Goal: Find specific page/section

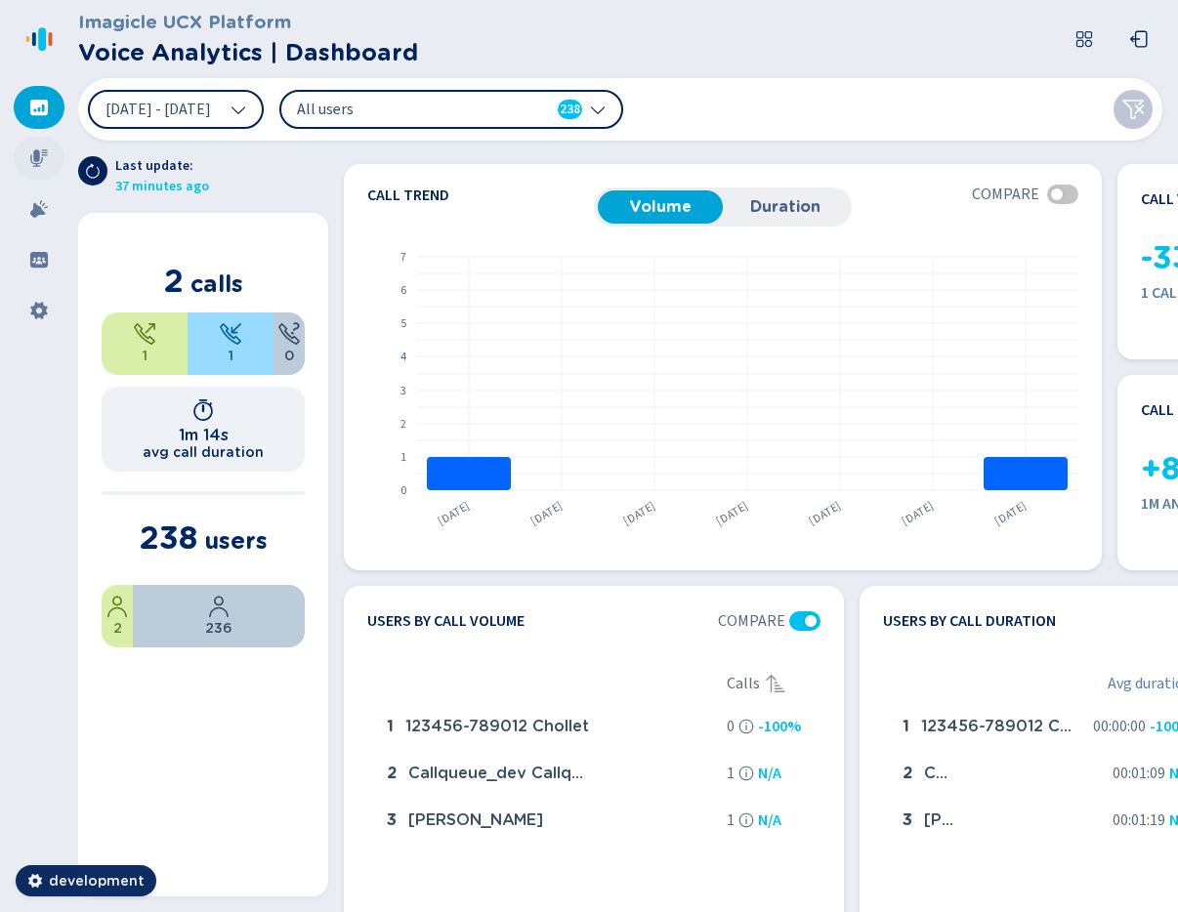
click at [43, 158] on icon at bounding box center [39, 158] width 20 height 20
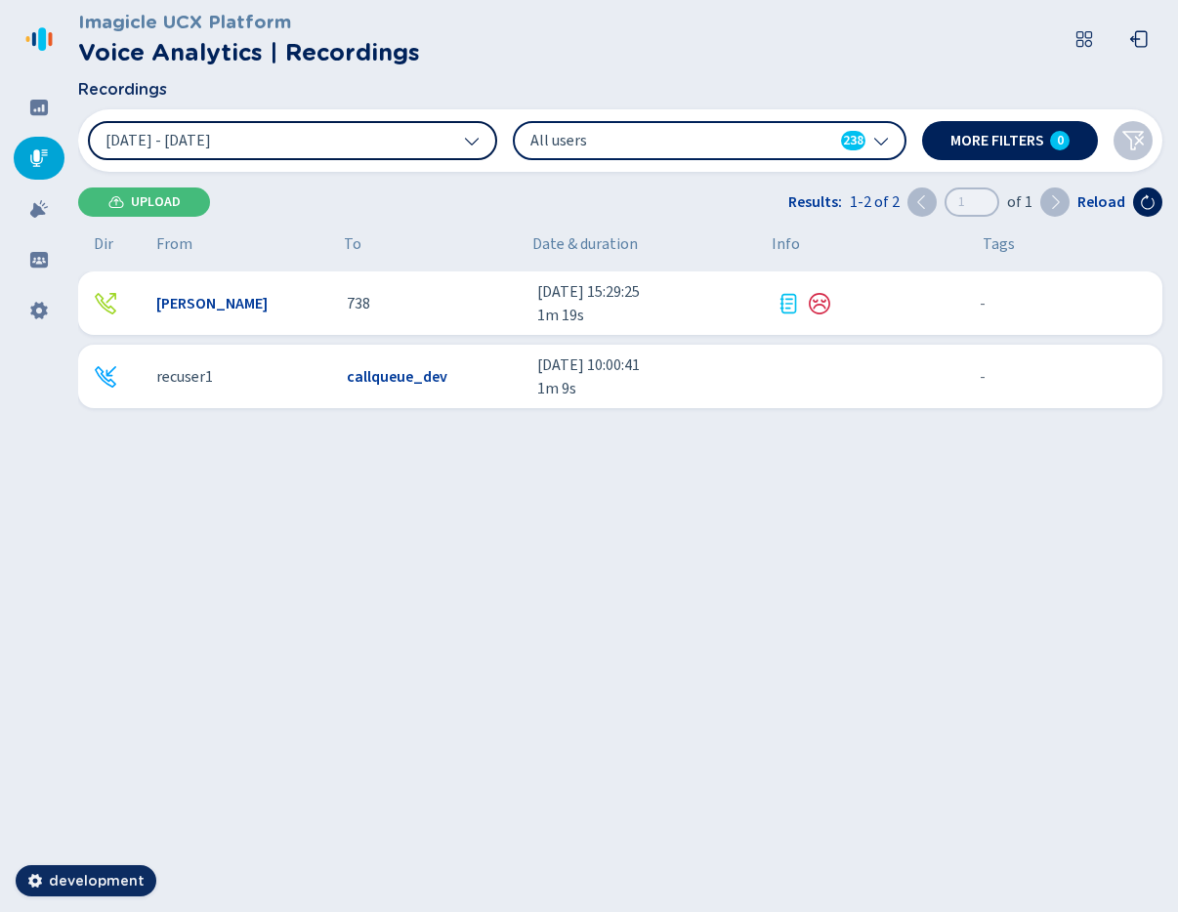
click at [256, 148] on button "[DATE] - [DATE]" at bounding box center [292, 140] width 409 height 39
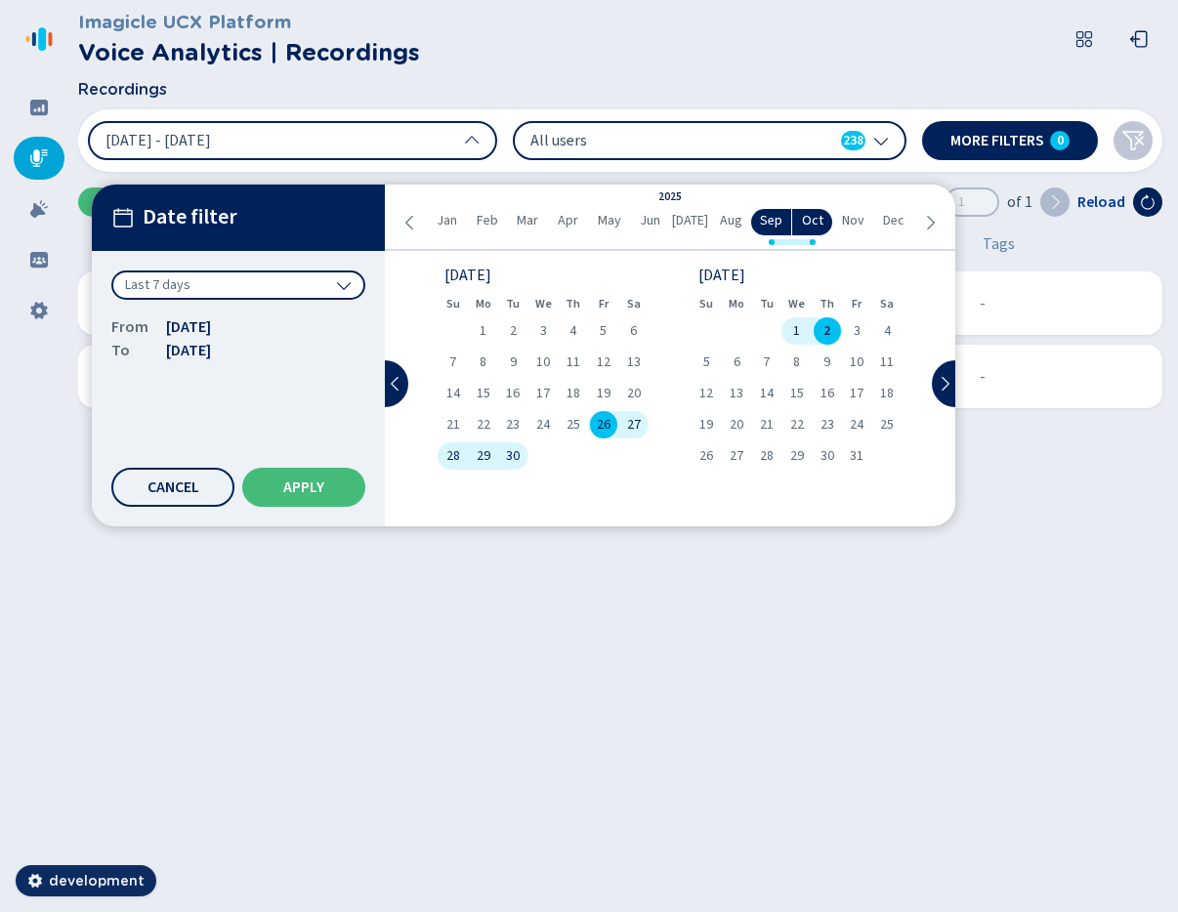
click at [254, 282] on div "Last 7 days" at bounding box center [238, 285] width 254 height 29
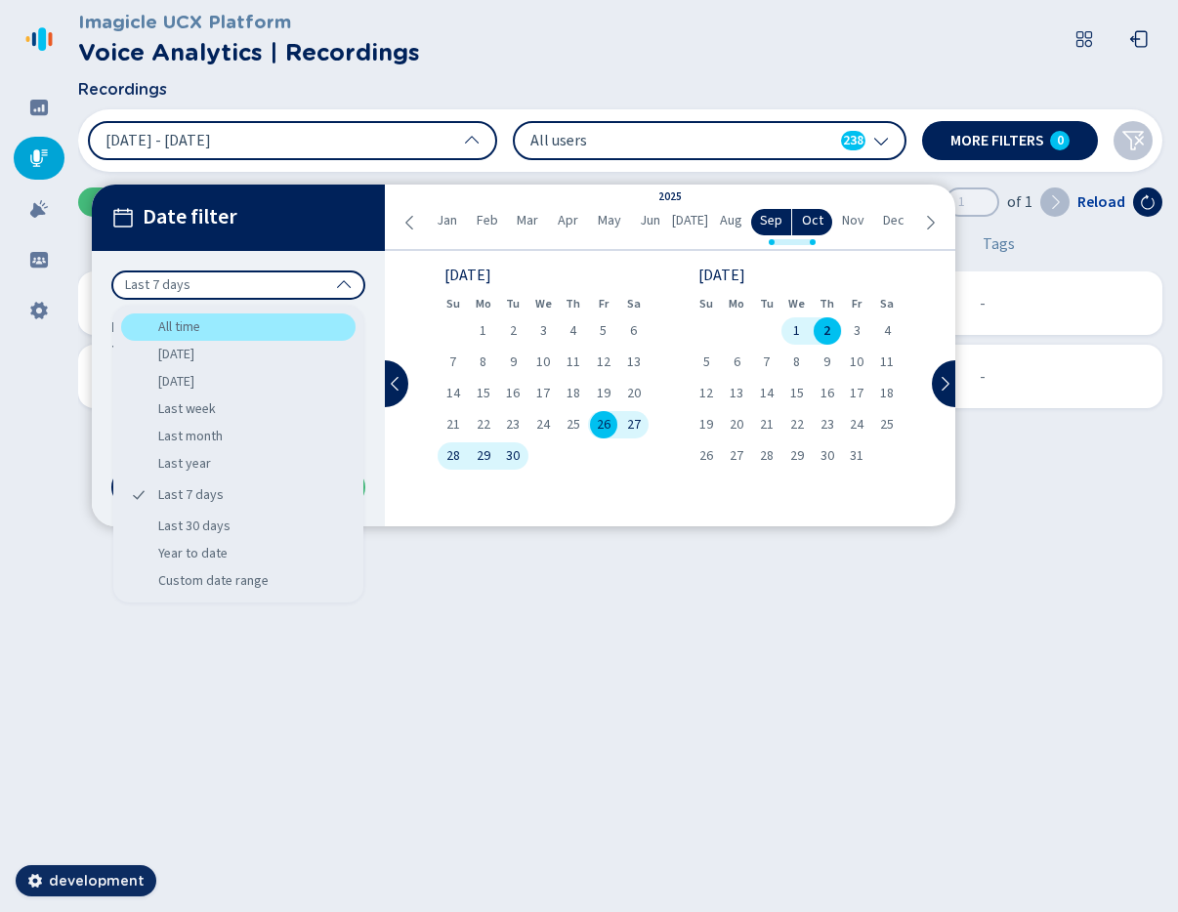
click at [224, 323] on div "All time" at bounding box center [238, 327] width 234 height 27
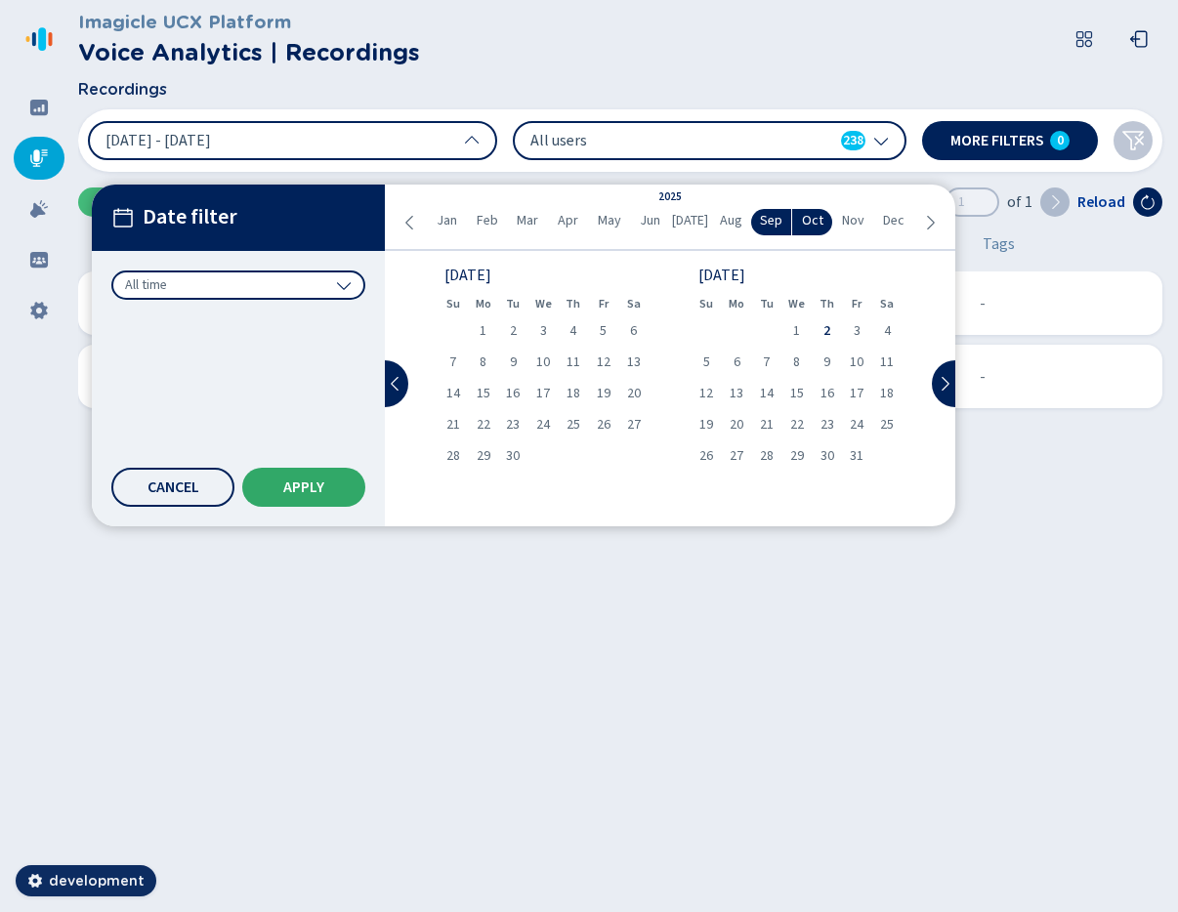
click at [349, 492] on button "Apply" at bounding box center [303, 487] width 123 height 39
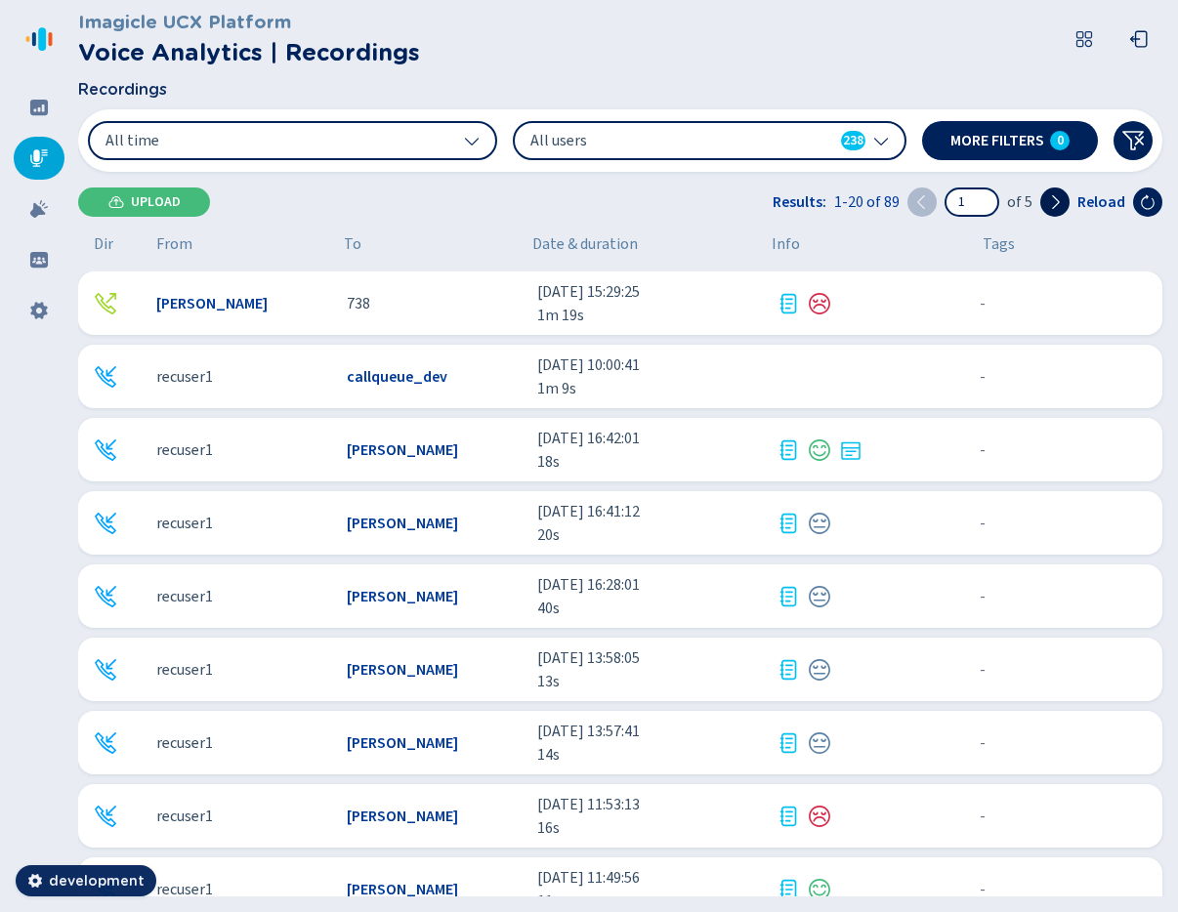
click at [1058, 205] on icon at bounding box center [1056, 202] width 8 height 14
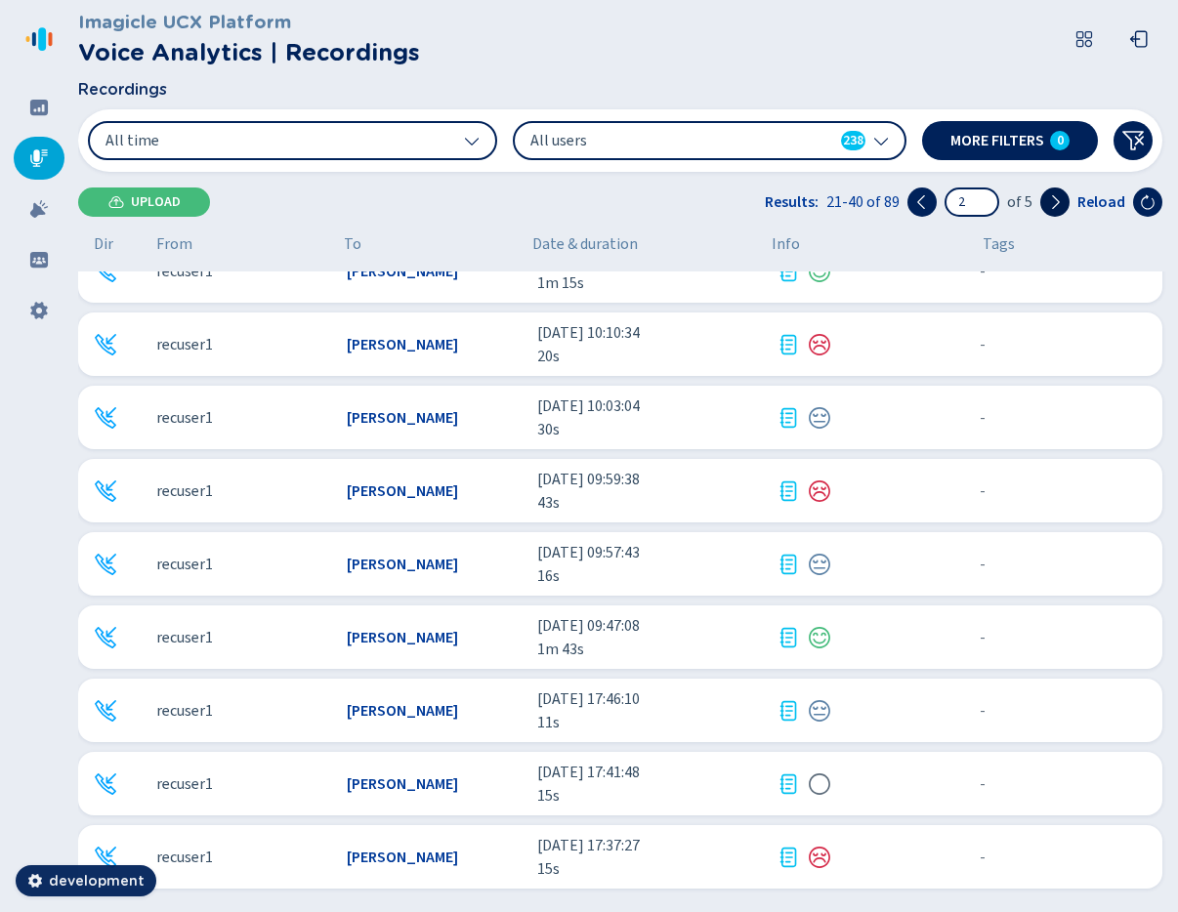
click at [1056, 208] on icon at bounding box center [1055, 202] width 16 height 16
type input "3"
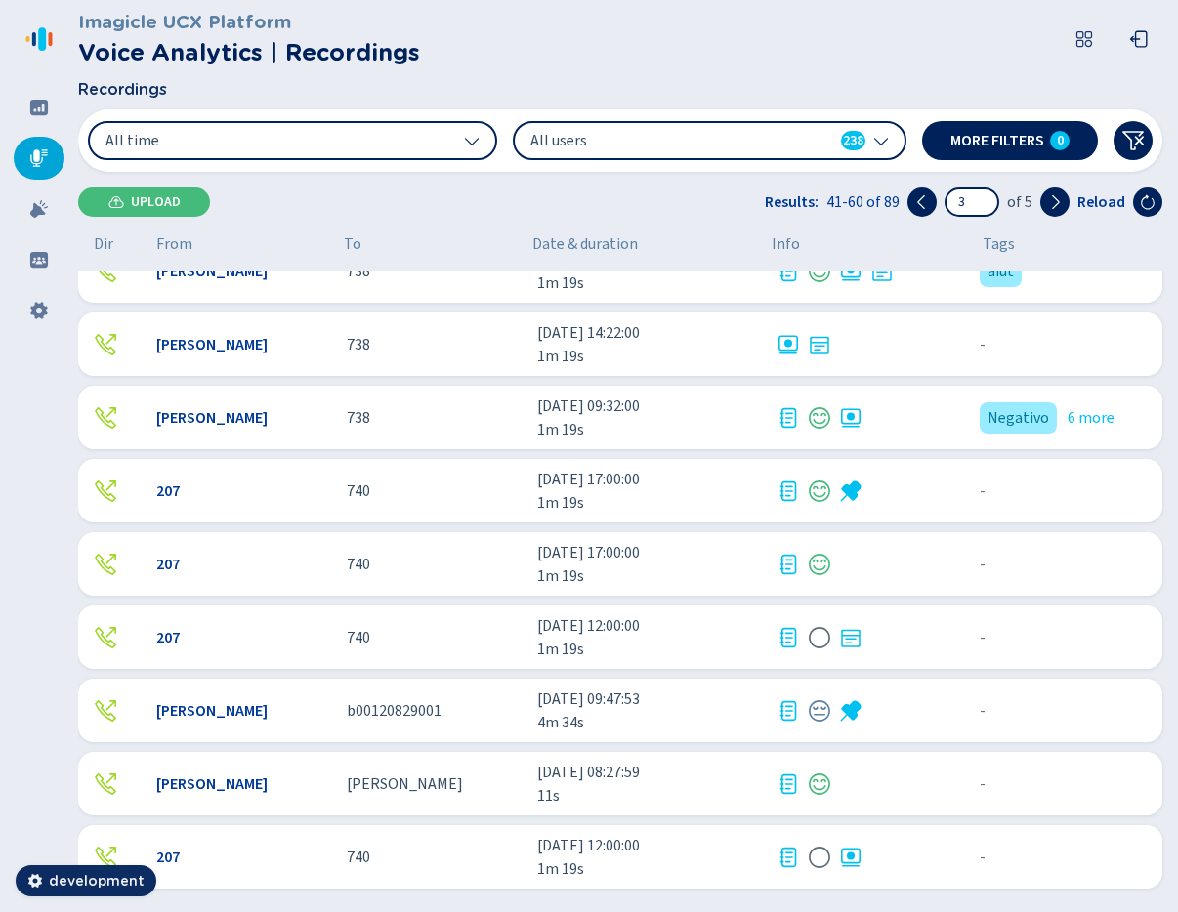
scroll to position [834, 0]
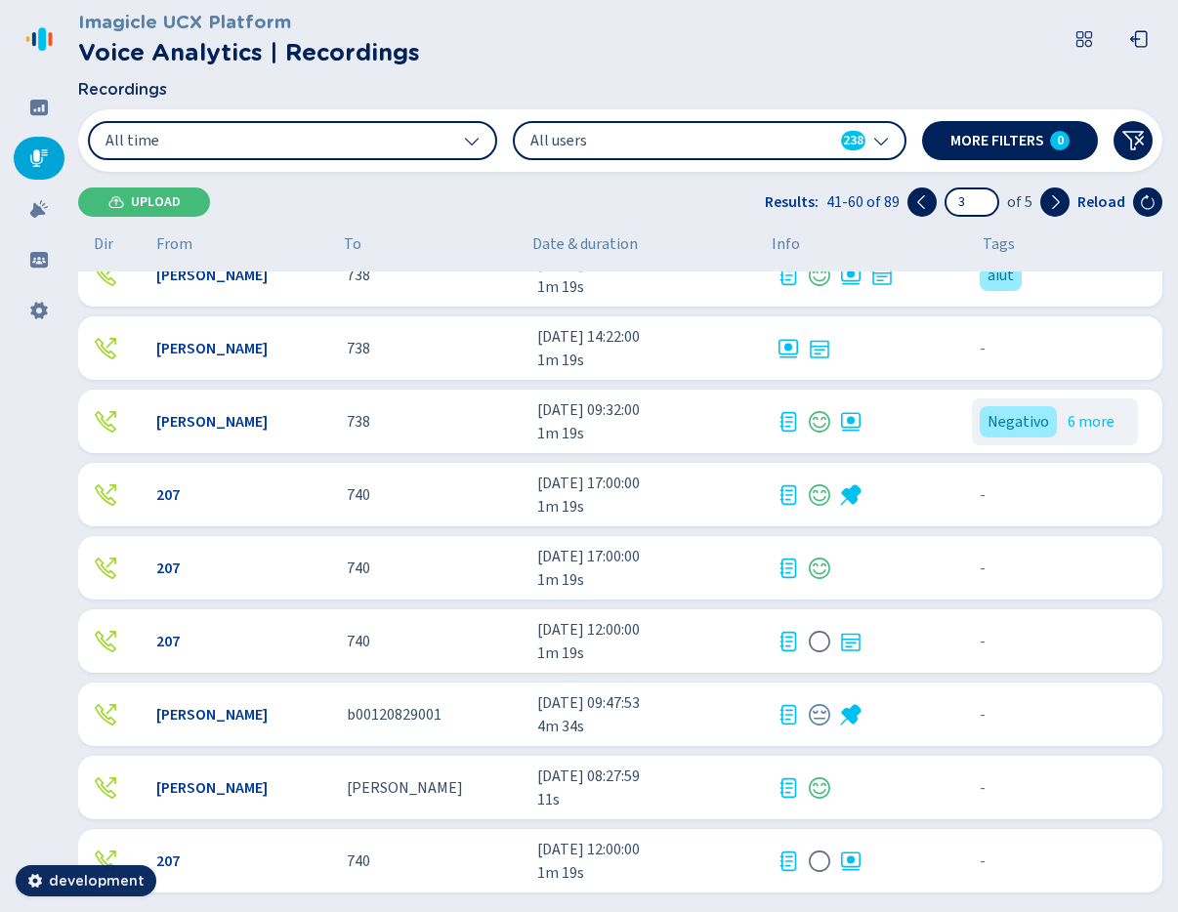
click at [912, 418] on div at bounding box center [867, 421] width 180 height 23
